Goal: Task Accomplishment & Management: Use online tool/utility

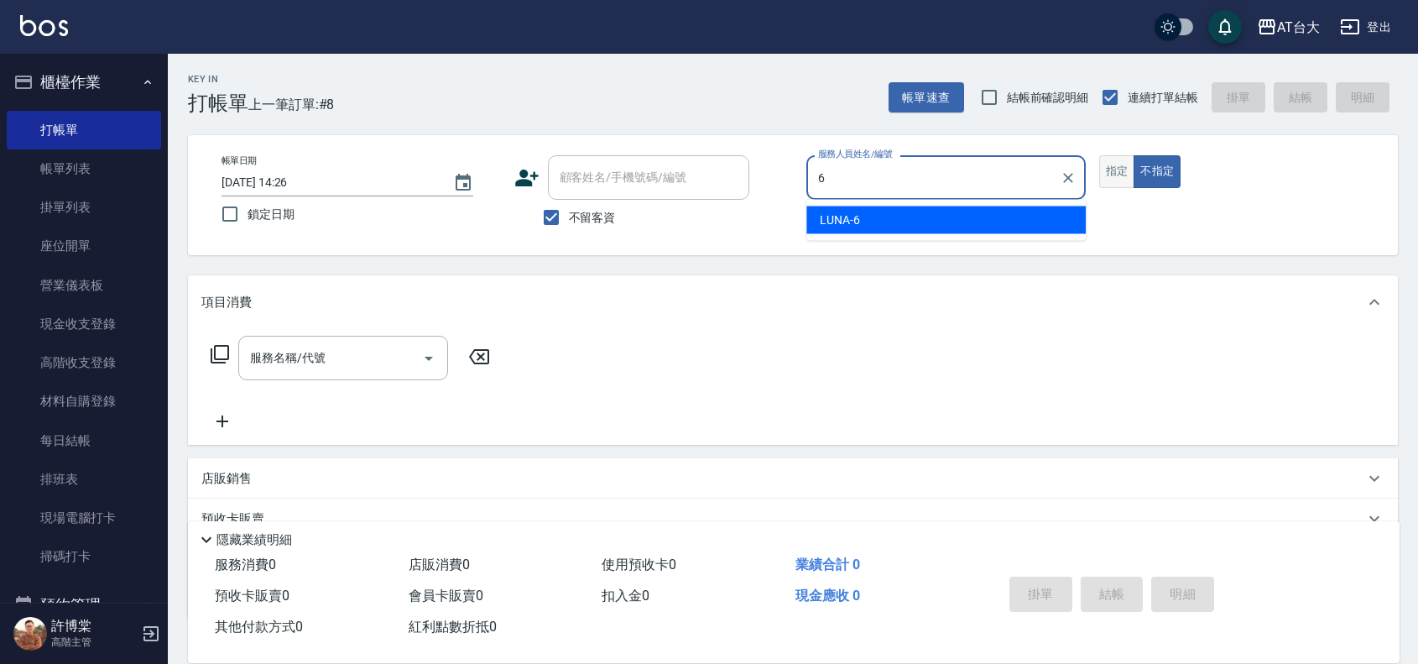
type input "LUNA-6"
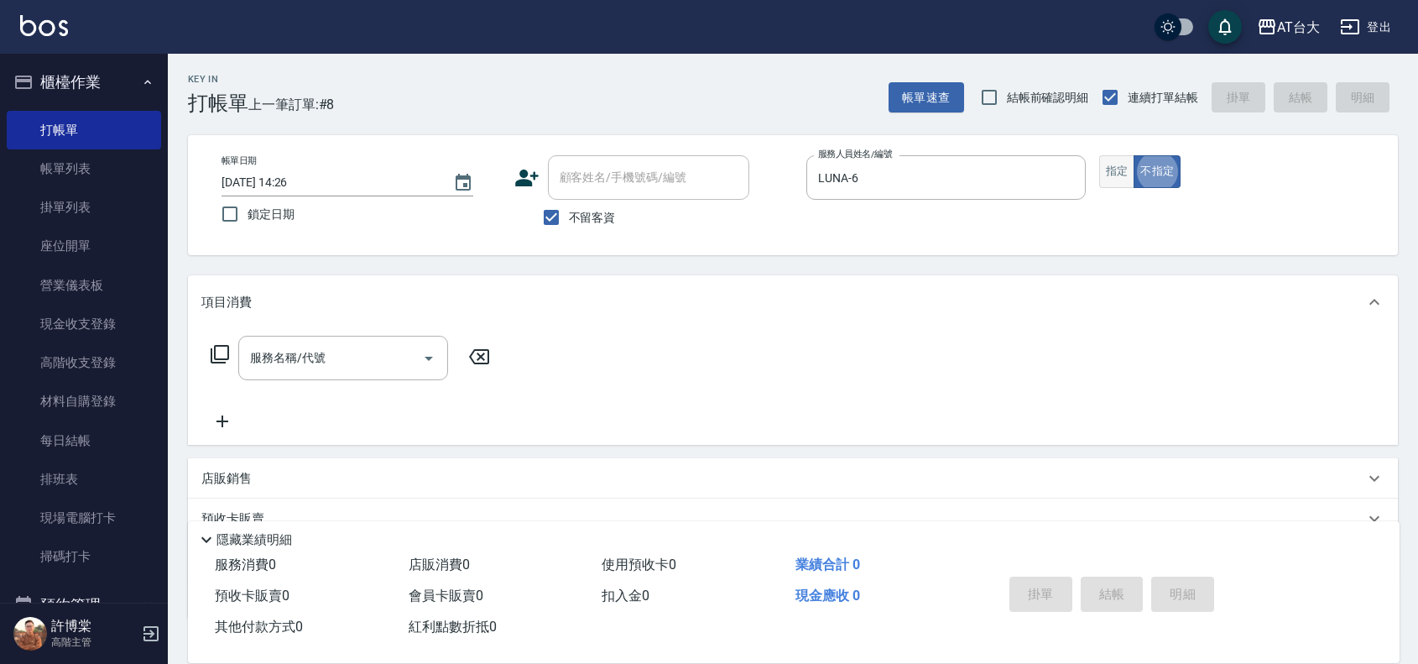
type button "false"
click at [1129, 174] on button "指定" at bounding box center [1117, 171] width 36 height 33
type button "true"
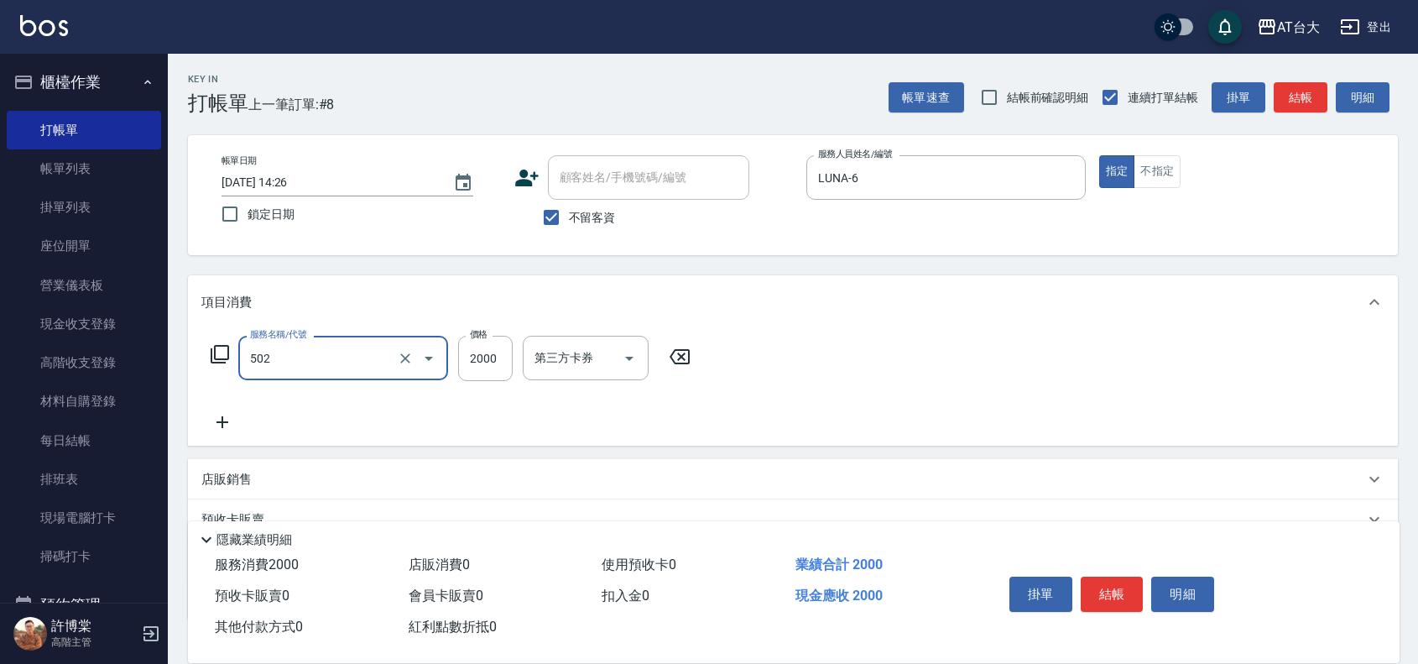
type input "染髮2000以上(502)"
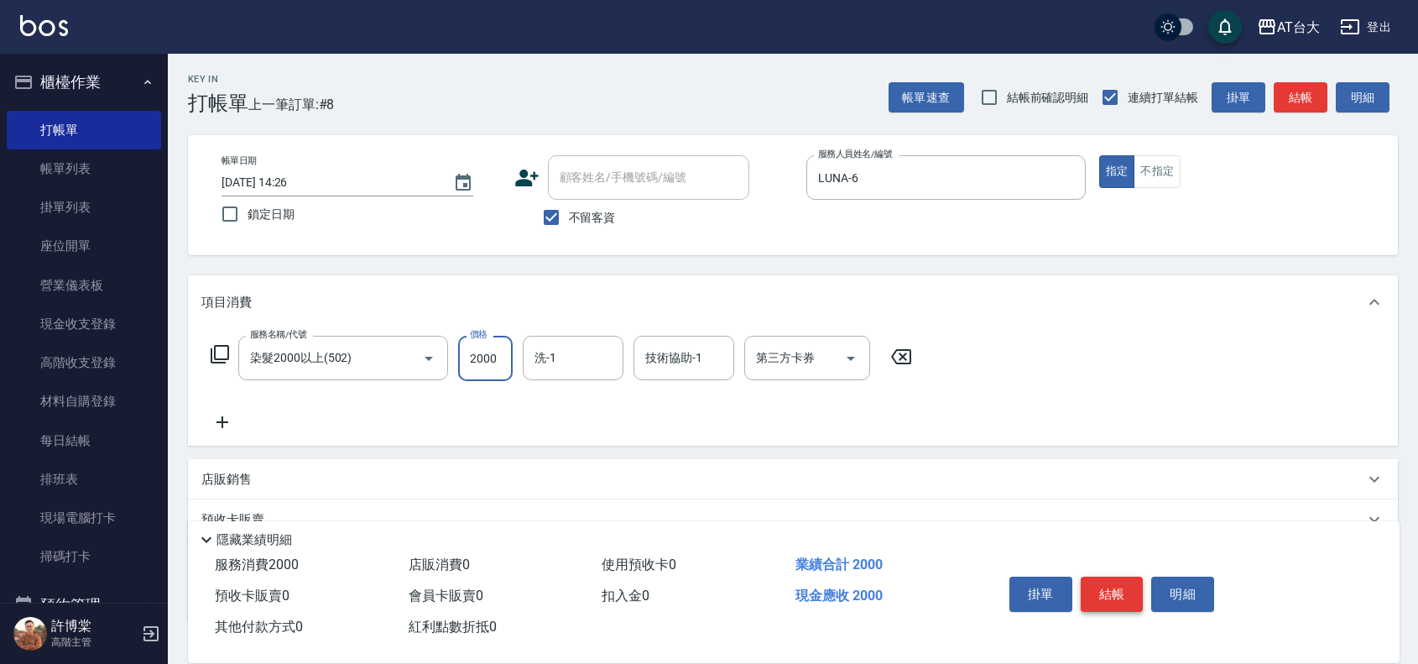
click at [1113, 582] on button "結帳" at bounding box center [1112, 593] width 63 height 35
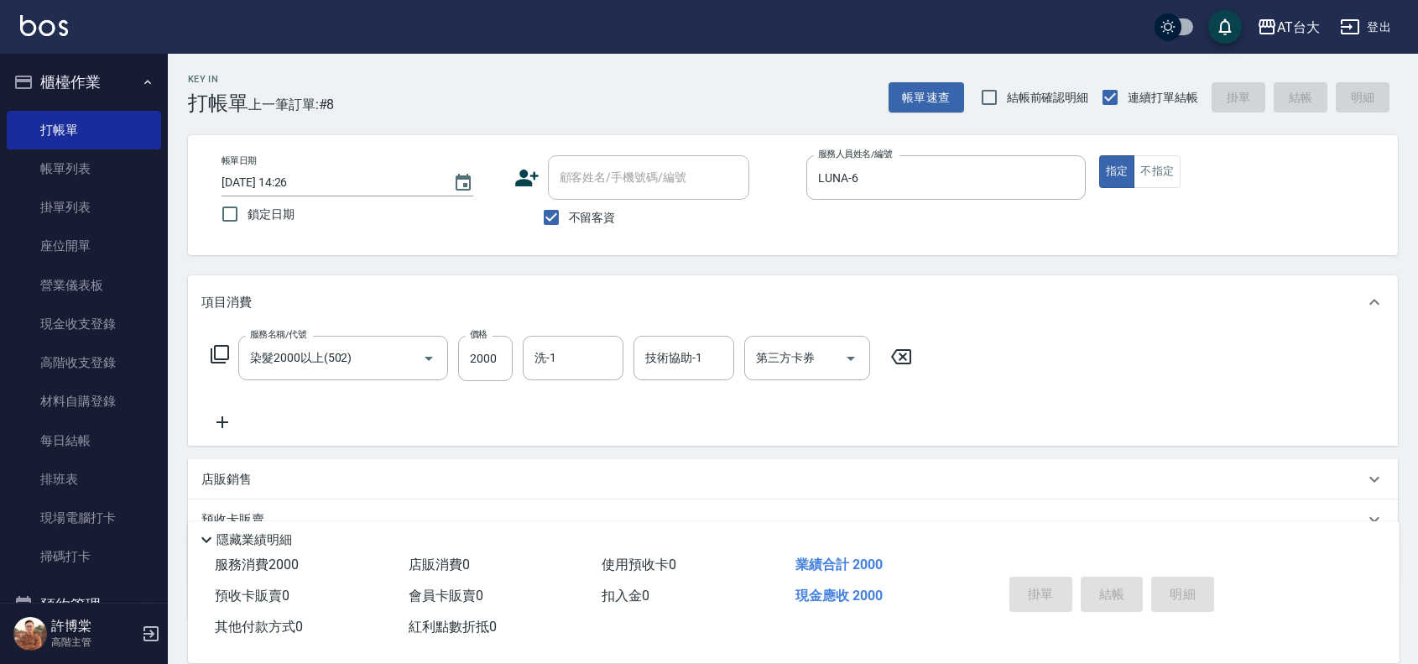
type input "[DATE] 15:32"
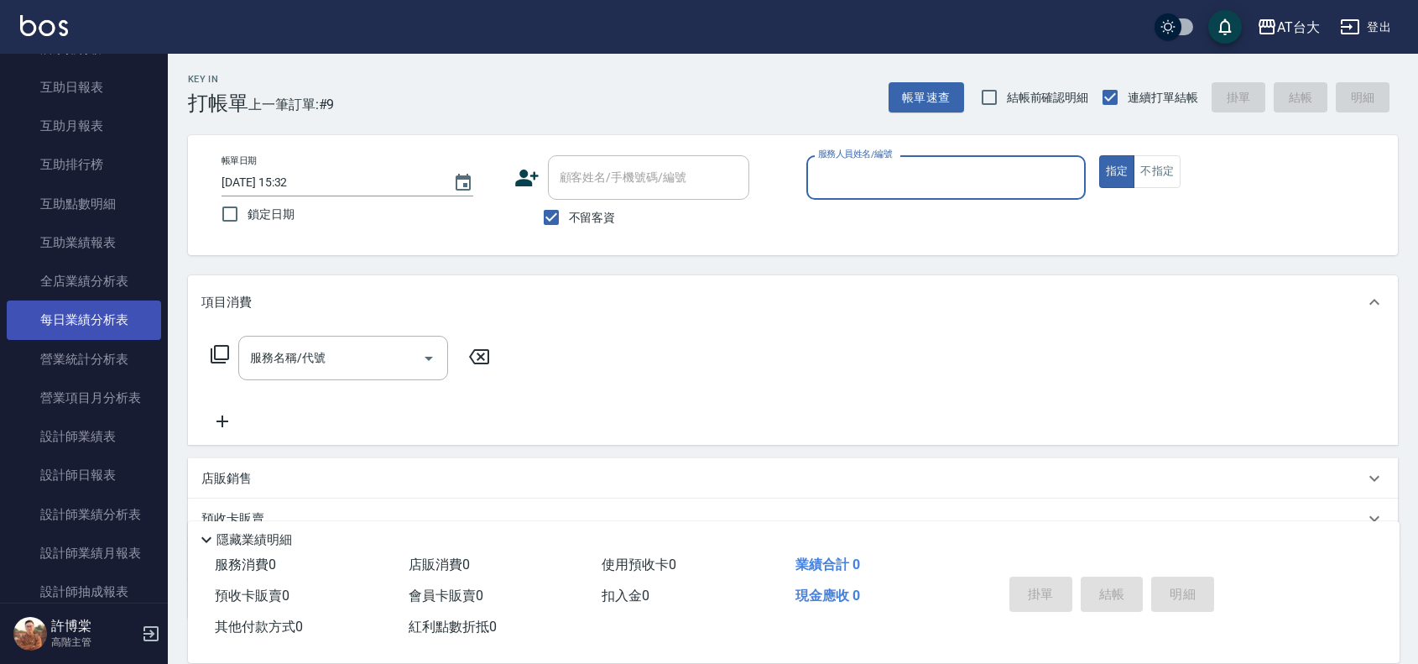
scroll to position [839, 0]
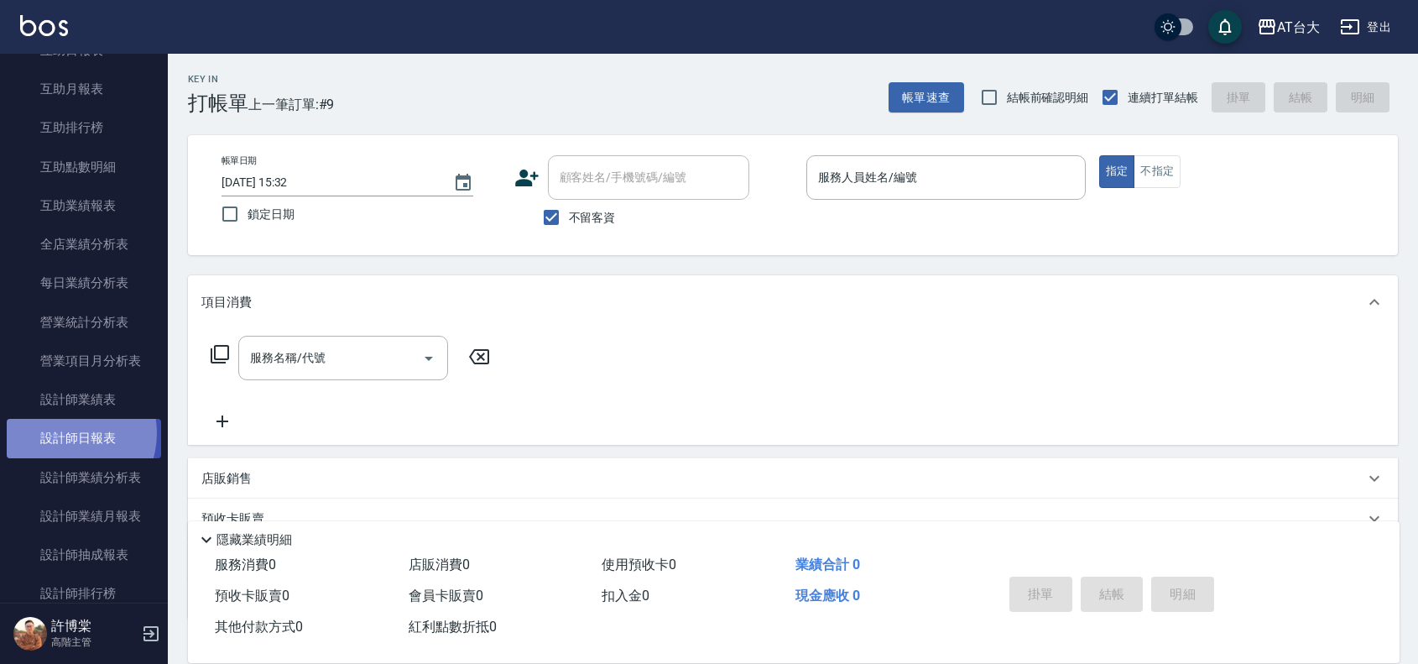
click at [64, 433] on link "設計師日報表" at bounding box center [84, 438] width 154 height 39
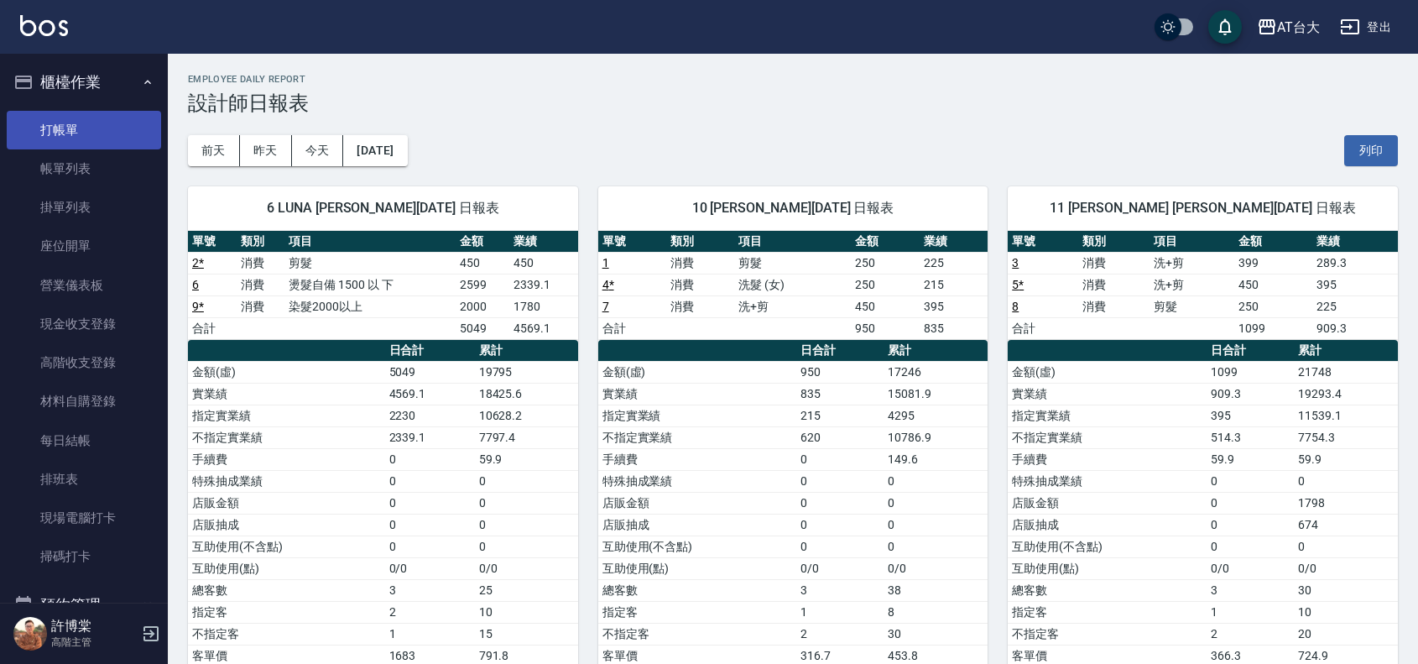
click at [122, 131] on link "打帳單" at bounding box center [84, 130] width 154 height 39
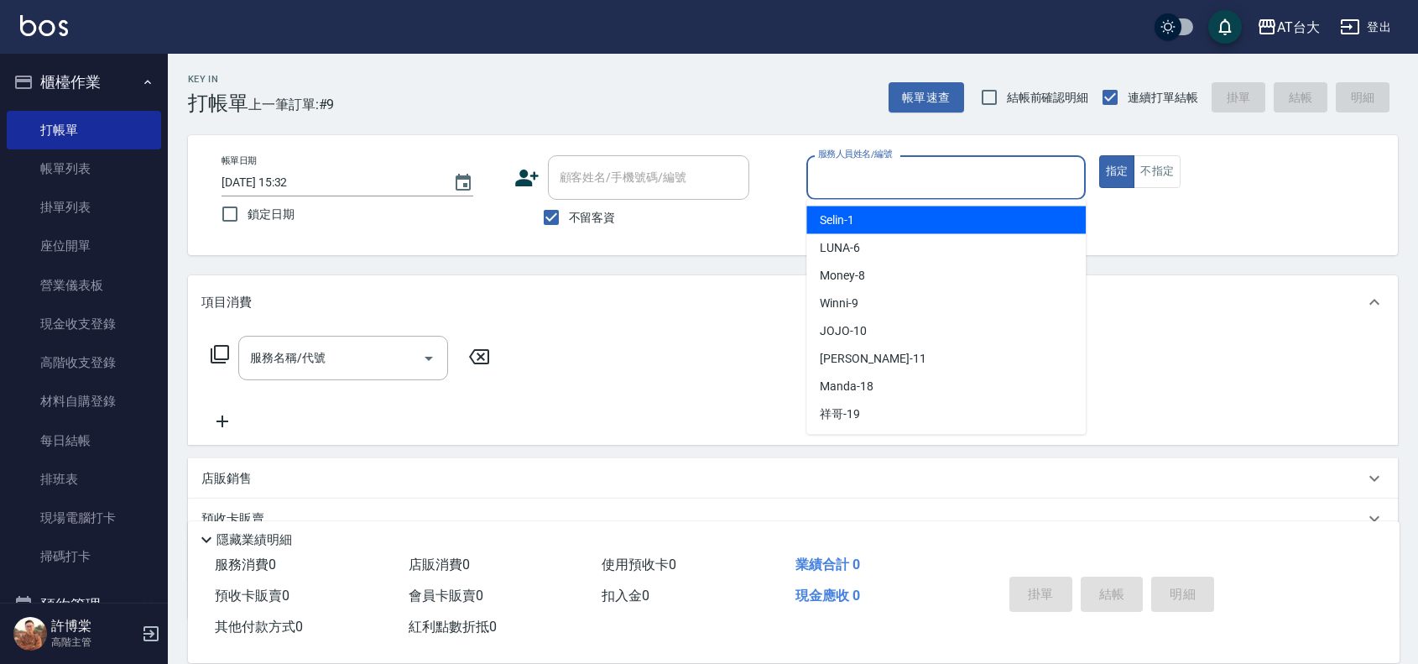
click at [852, 174] on input "服務人員姓名/編號" at bounding box center [946, 177] width 264 height 29
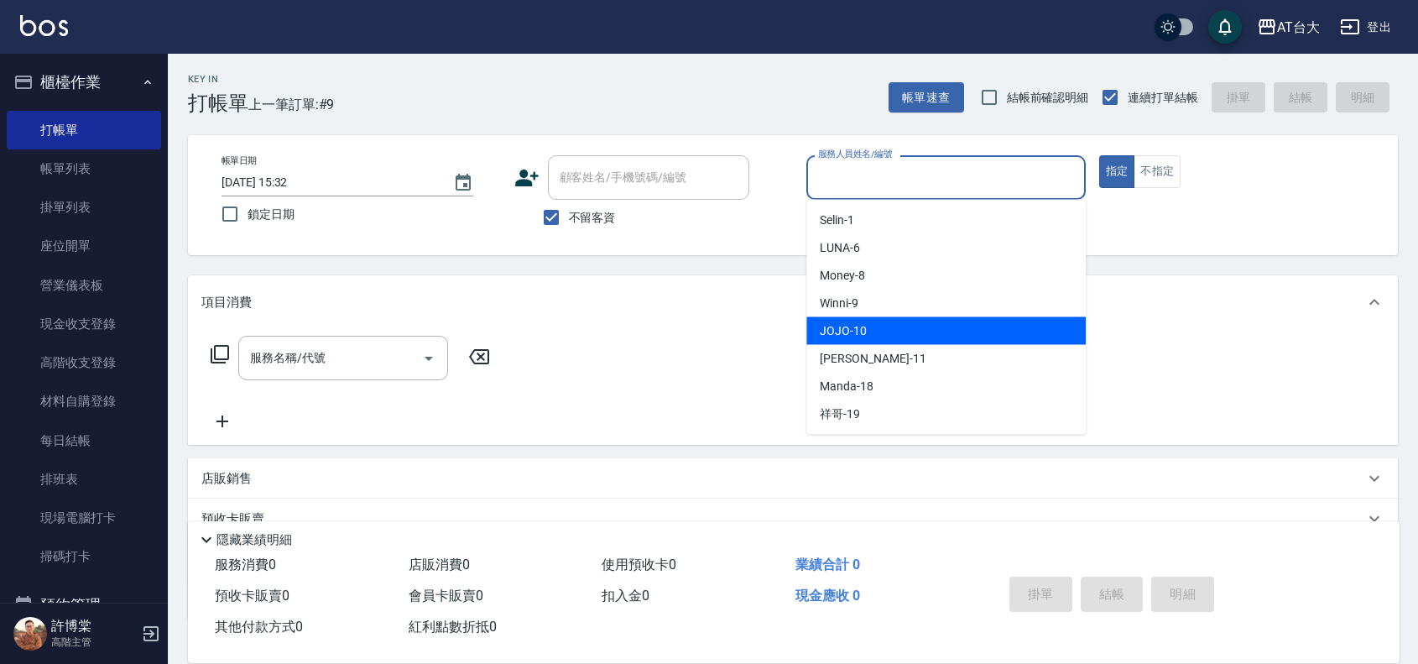
click at [862, 332] on span "JOJO -10" at bounding box center [843, 331] width 47 height 18
type input "JOJO-10"
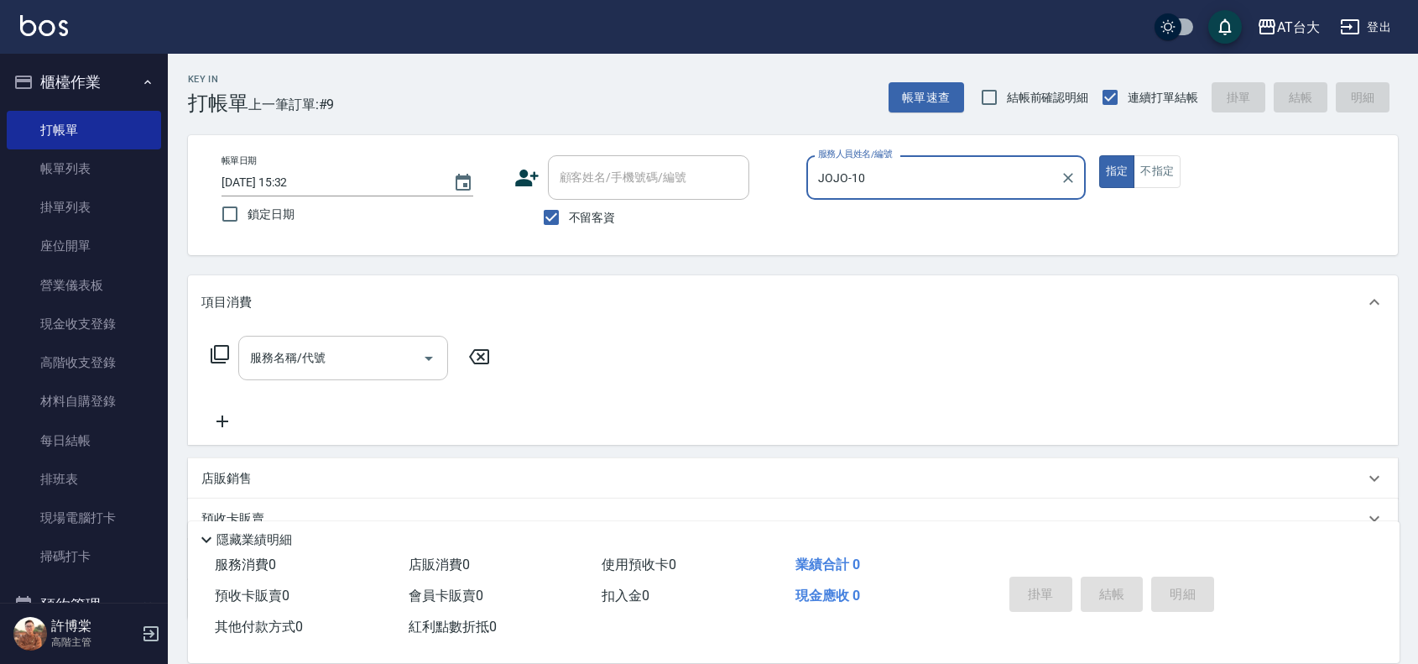
click at [394, 372] on input "服務名稱/代號" at bounding box center [331, 357] width 170 height 29
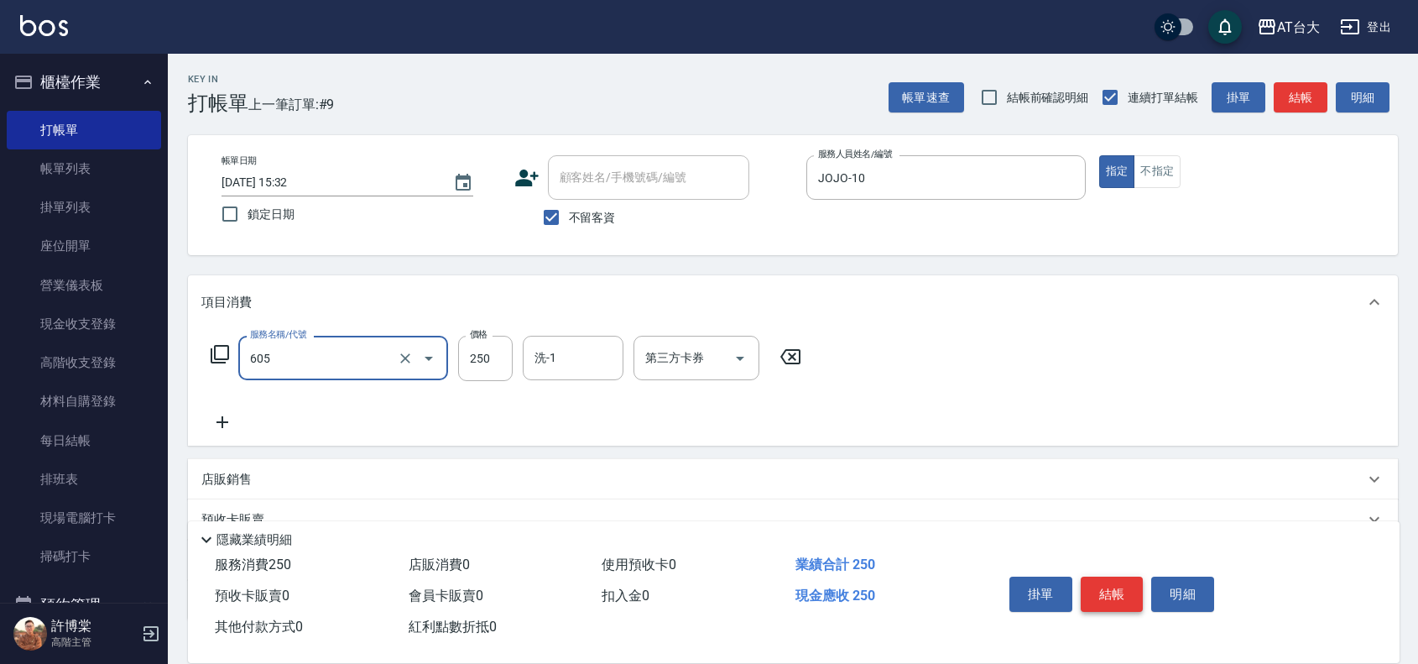
type input "洗髮 (女)(605)"
click at [1108, 576] on button "結帳" at bounding box center [1112, 593] width 63 height 35
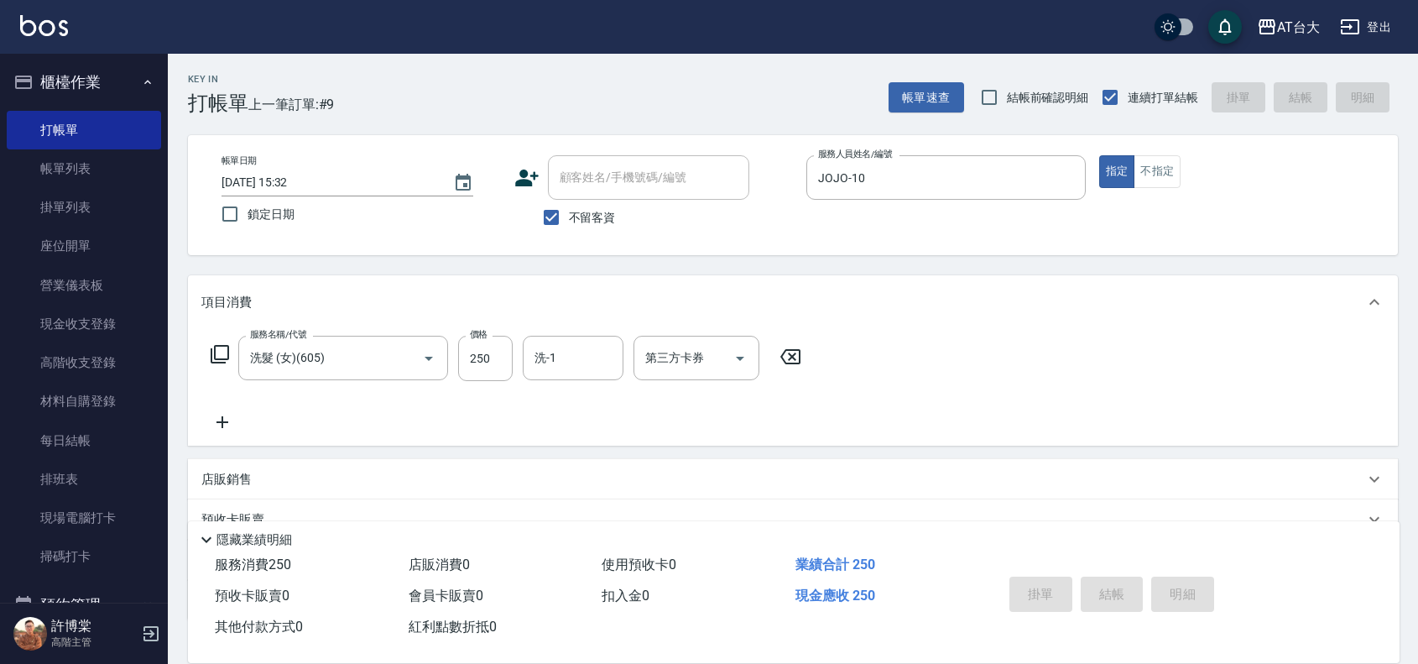
type input "[DATE] 15:56"
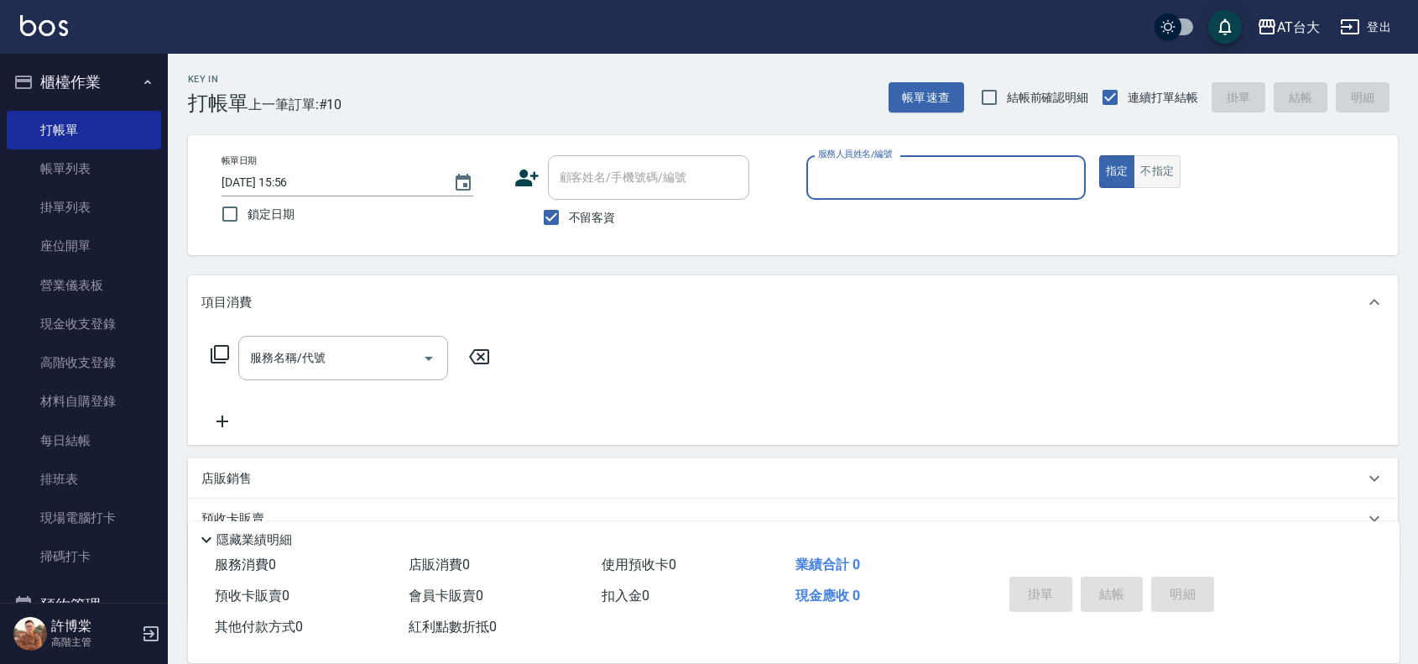
click at [1160, 185] on button "不指定" at bounding box center [1157, 171] width 47 height 33
click at [1033, 180] on input "服務人員姓名/編號" at bounding box center [946, 177] width 264 height 29
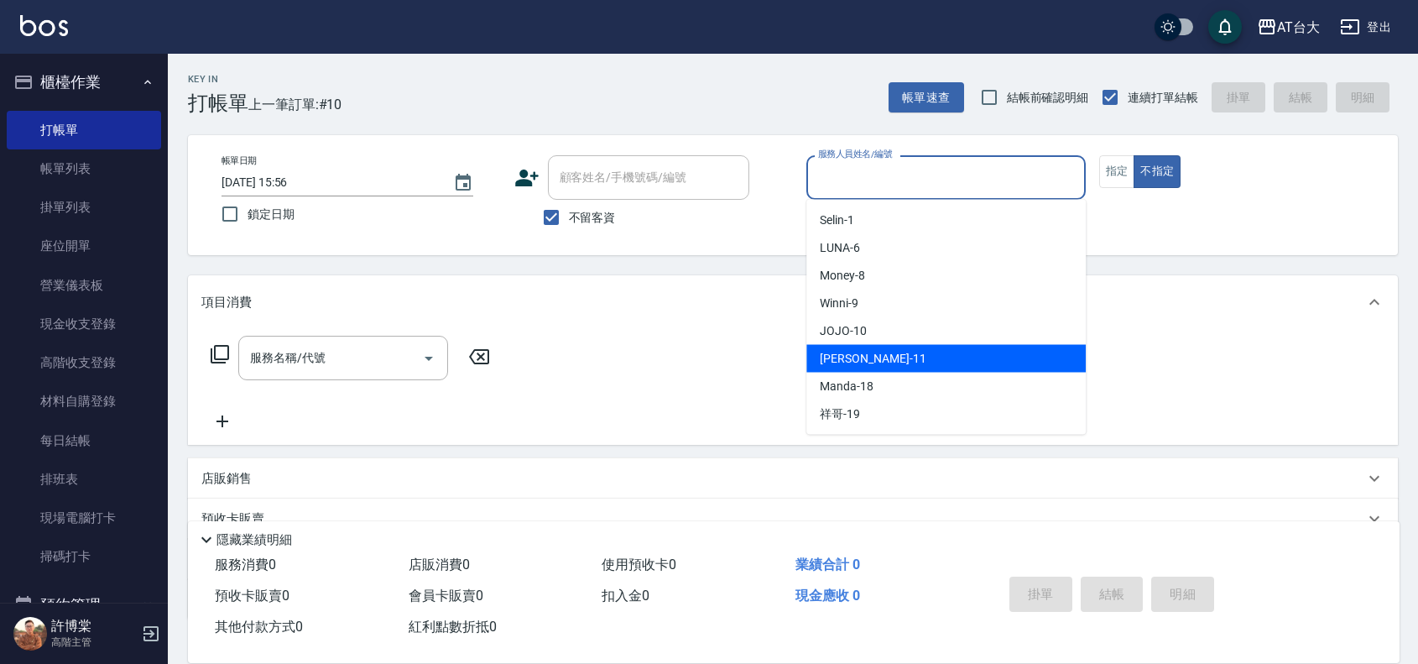
click at [875, 370] on div "[PERSON_NAME] -11" at bounding box center [945, 359] width 279 height 28
type input "[PERSON_NAME]-11"
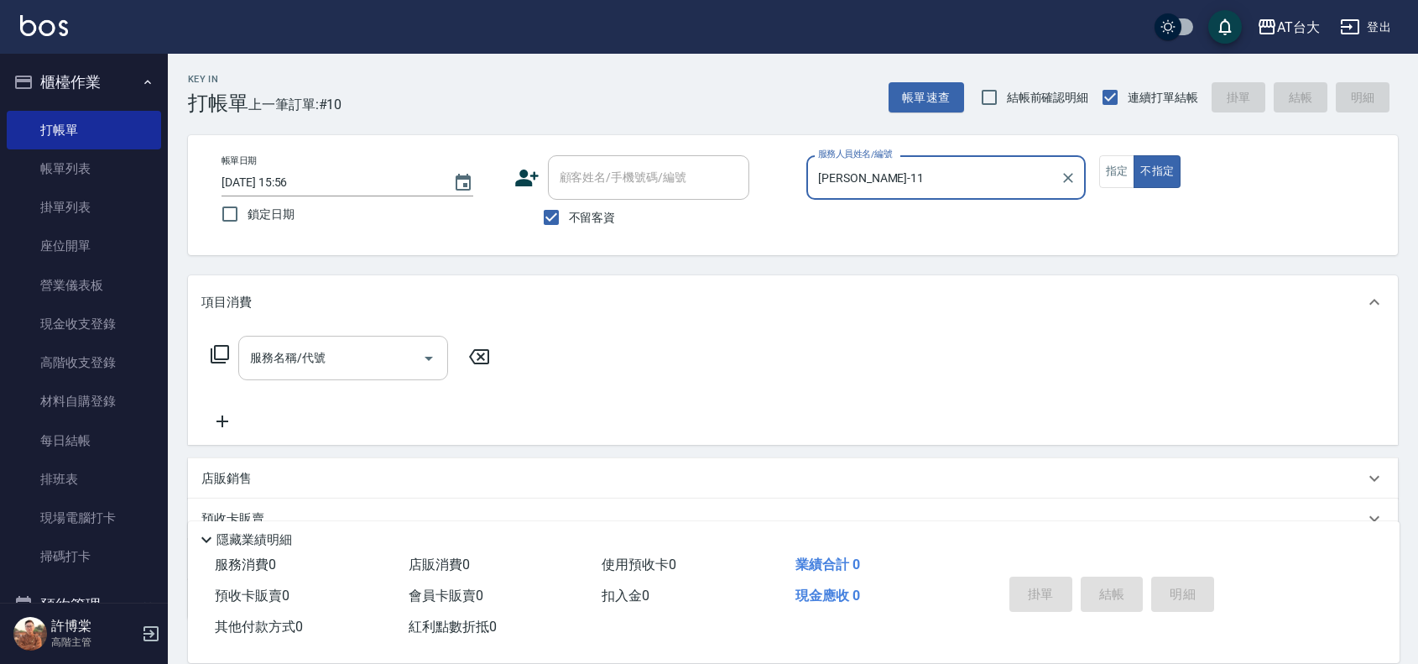
click at [409, 366] on input "服務名稱/代號" at bounding box center [331, 357] width 170 height 29
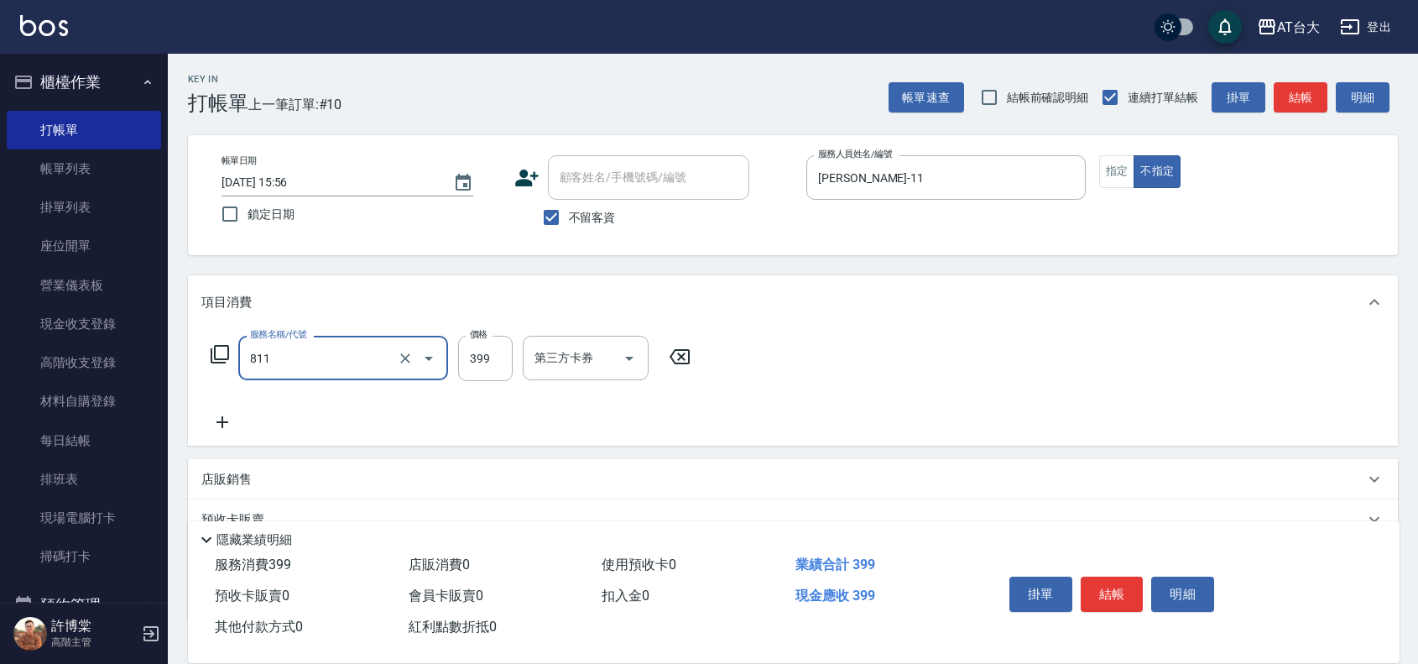
type input "洗+剪(811)"
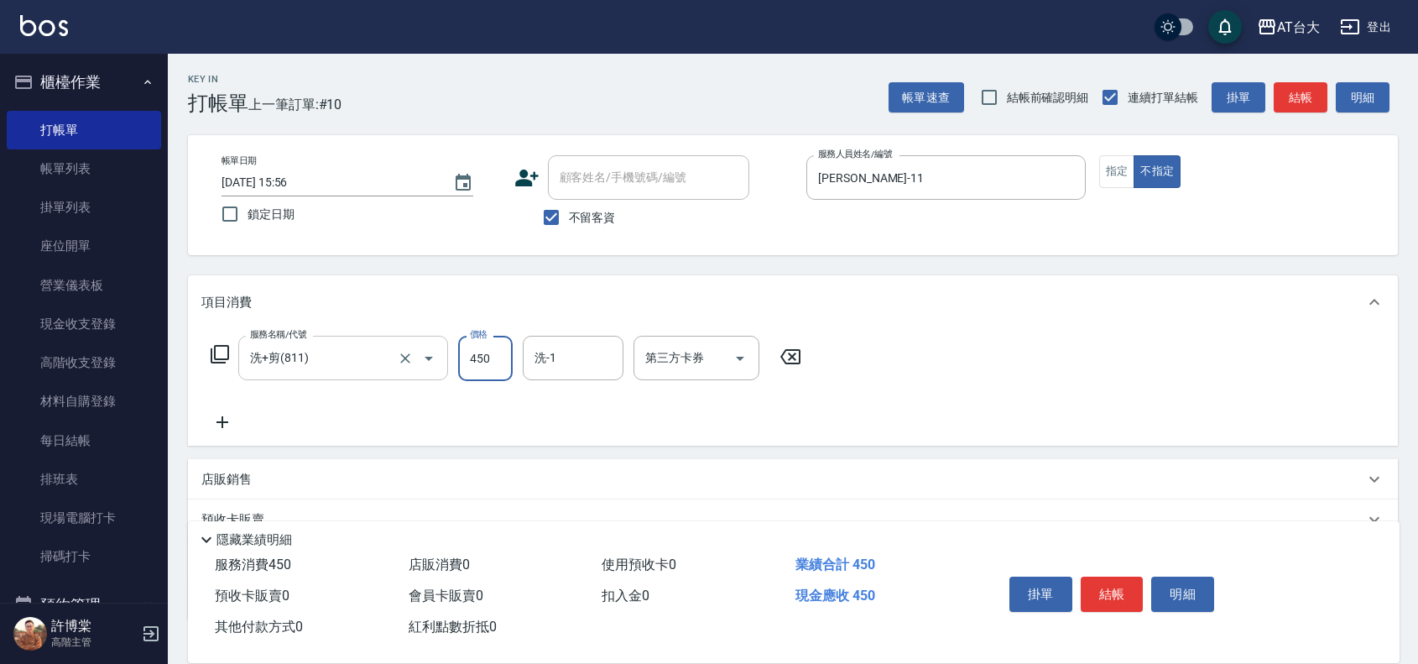
type input "450"
click at [1110, 577] on button "結帳" at bounding box center [1112, 593] width 63 height 35
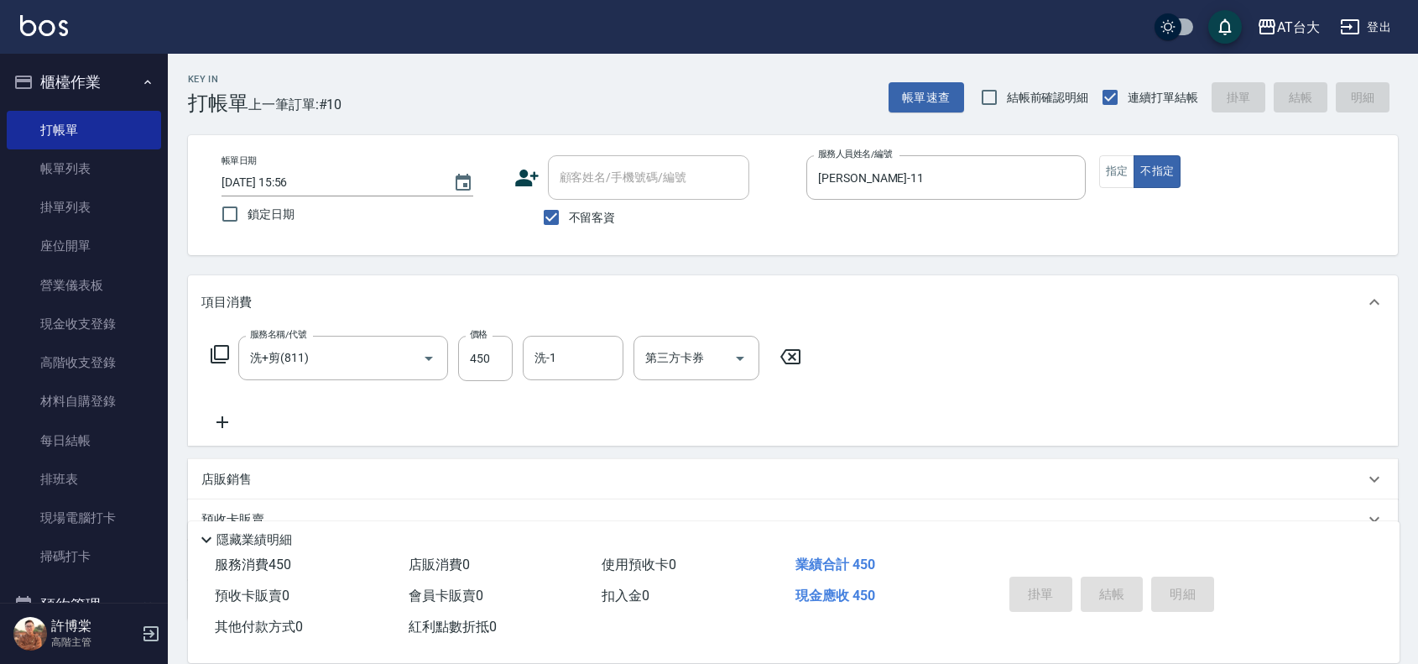
type input "[DATE] 16:07"
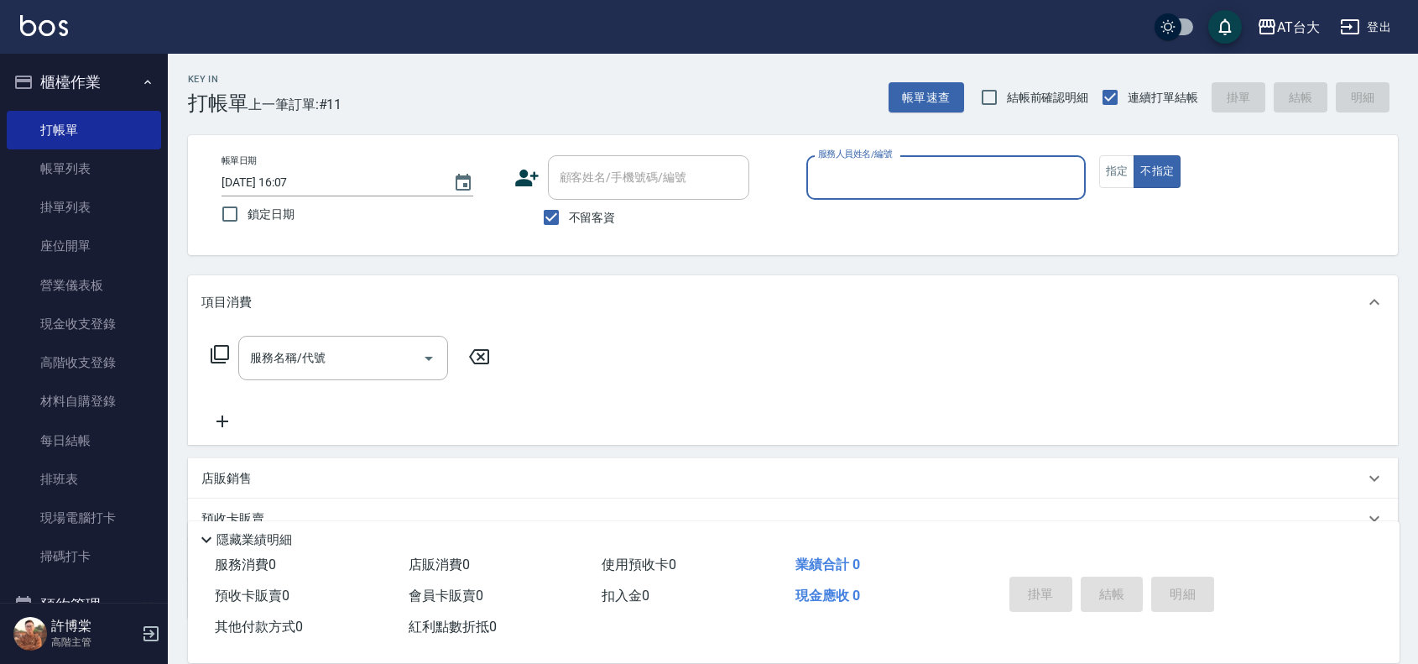
click at [937, 193] on div "服務人員姓名/編號" at bounding box center [945, 177] width 279 height 44
drag, startPoint x: 875, startPoint y: 133, endPoint x: 881, endPoint y: 156, distance: 24.2
click at [878, 147] on div "Key In 打帳單 上一筆訂單:#11 帳單速查 結帳前確認明細 連續打單結帳 掛單 結帳 明細 帳單日期 [DATE] 16:07 鎖定日期 顧客姓名/手…" at bounding box center [793, 417] width 1250 height 726
click at [882, 158] on div "服務人員姓名/編號" at bounding box center [945, 177] width 279 height 44
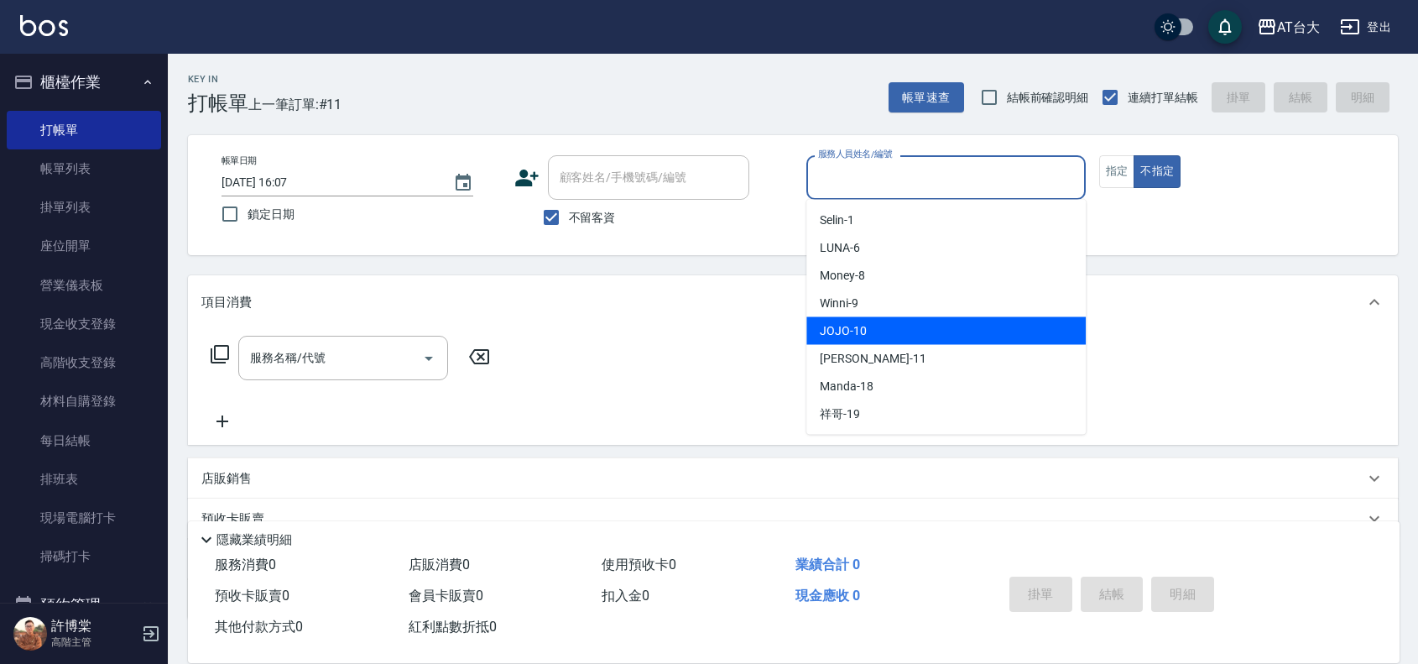
drag, startPoint x: 891, startPoint y: 323, endPoint x: 791, endPoint y: 342, distance: 101.5
click at [890, 324] on div "JOJO -10" at bounding box center [945, 331] width 279 height 28
type input "JOJO-10"
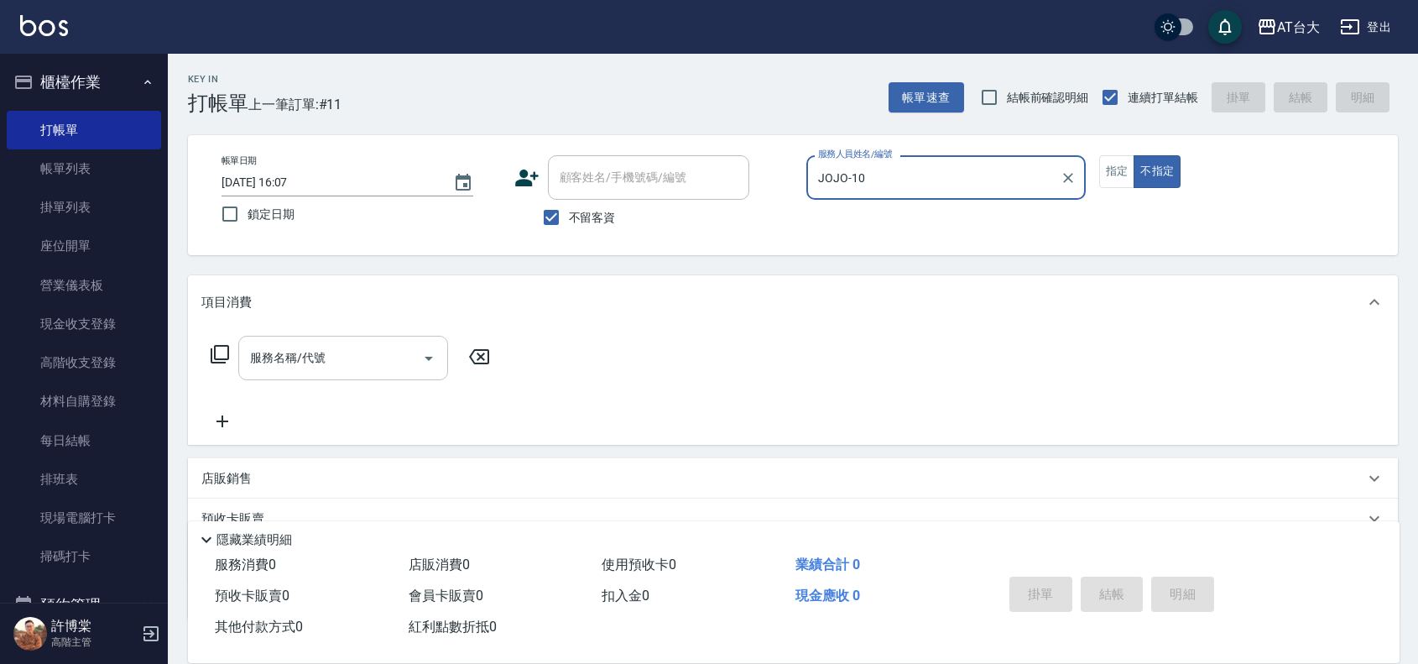
click at [287, 359] on input "服務名稱/代號" at bounding box center [331, 357] width 170 height 29
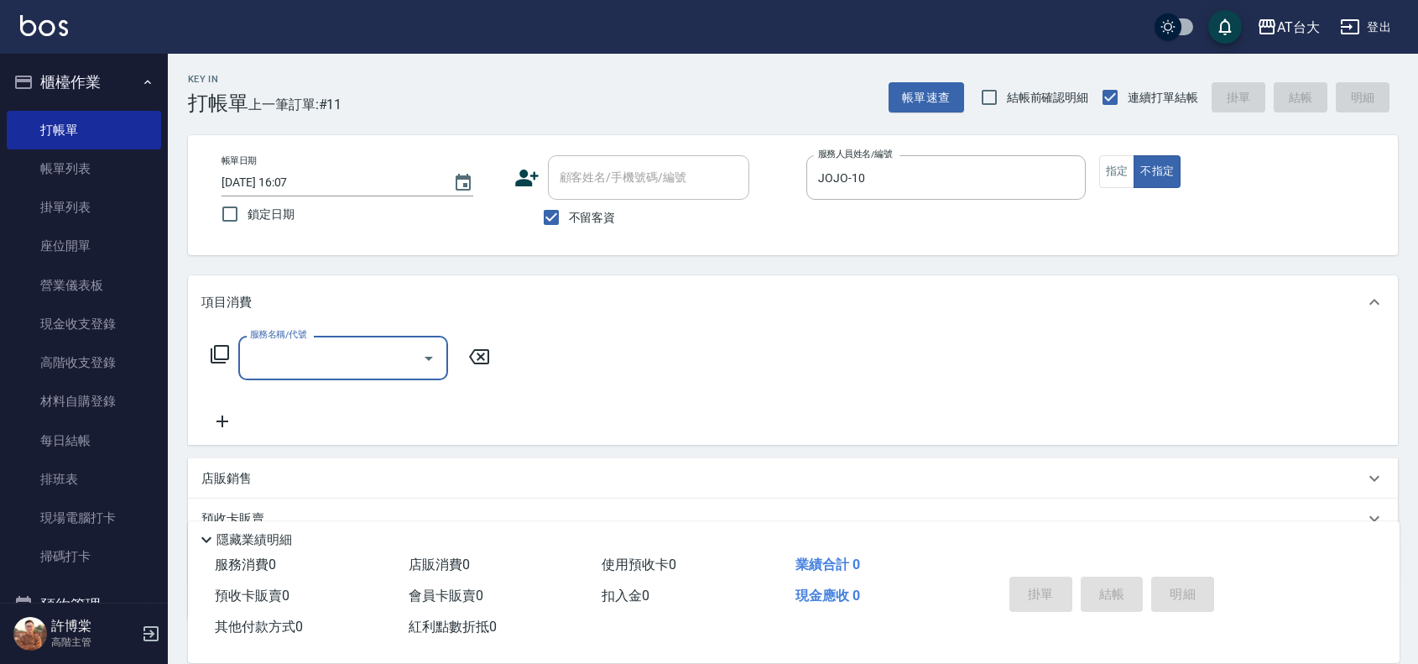
click at [316, 350] on input "服務名稱/代號" at bounding box center [331, 357] width 170 height 29
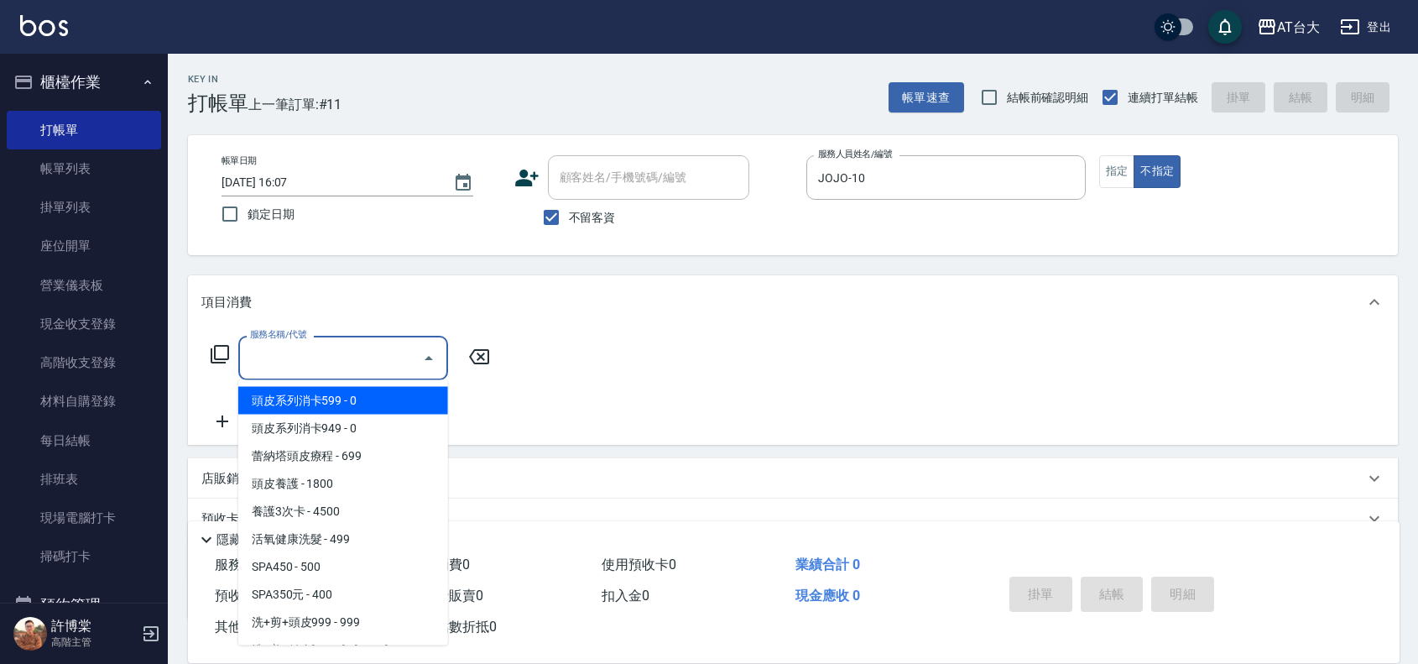
click at [316, 350] on input "服務名稱/代號" at bounding box center [331, 357] width 170 height 29
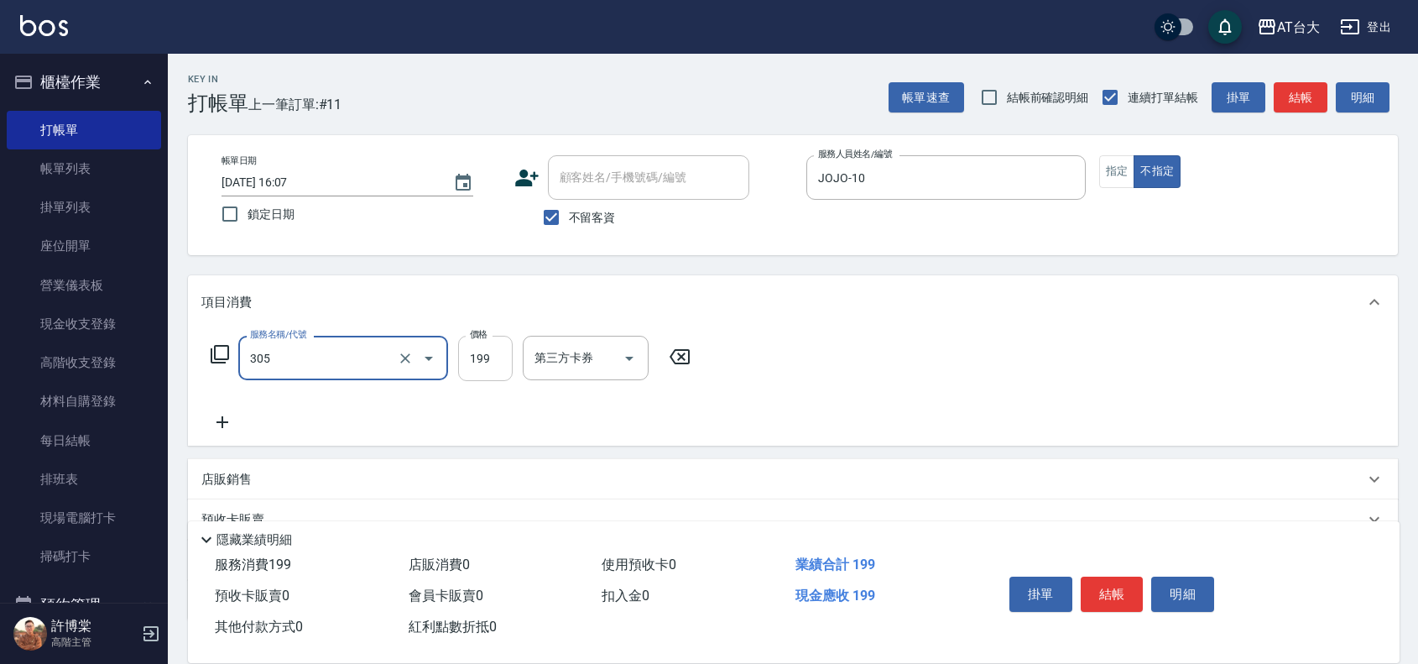
type input "剪髮(305)"
click at [479, 362] on input "199" at bounding box center [485, 358] width 55 height 45
type input "250"
click at [1093, 590] on button "結帳" at bounding box center [1112, 593] width 63 height 35
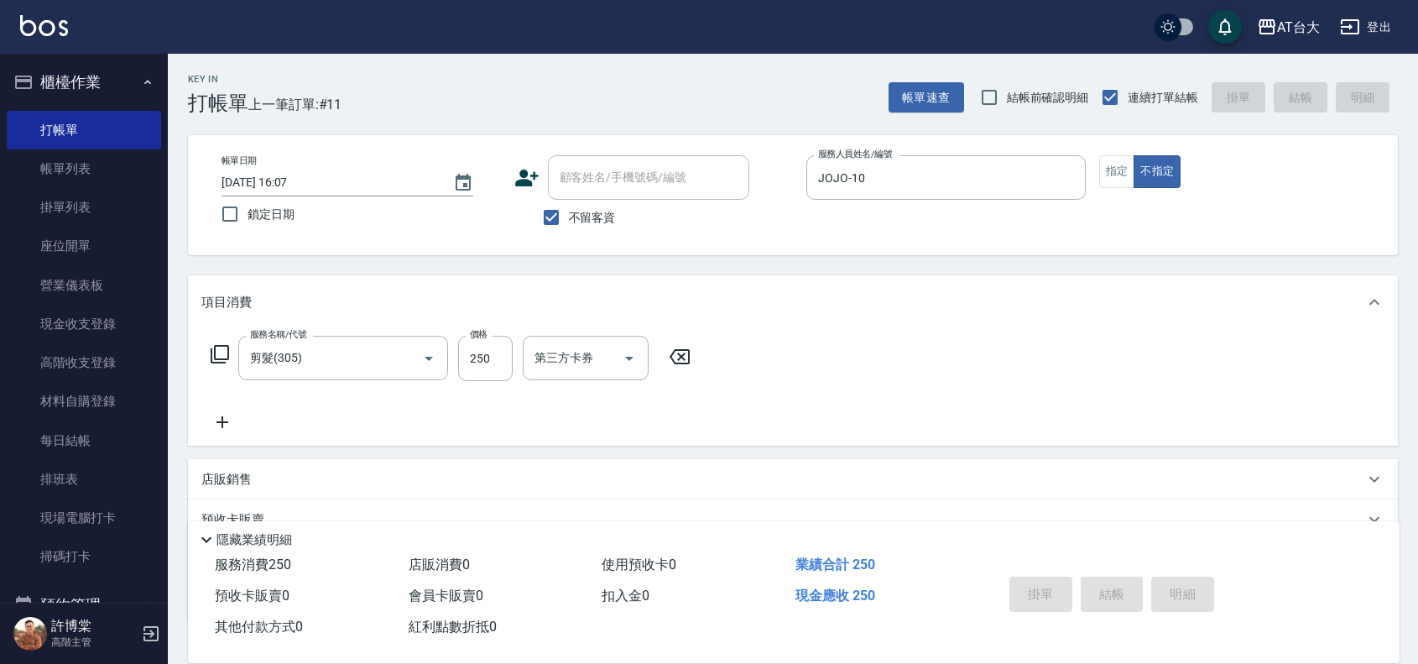
type input "[DATE] 16:12"
